Goal: Task Accomplishment & Management: Complete application form

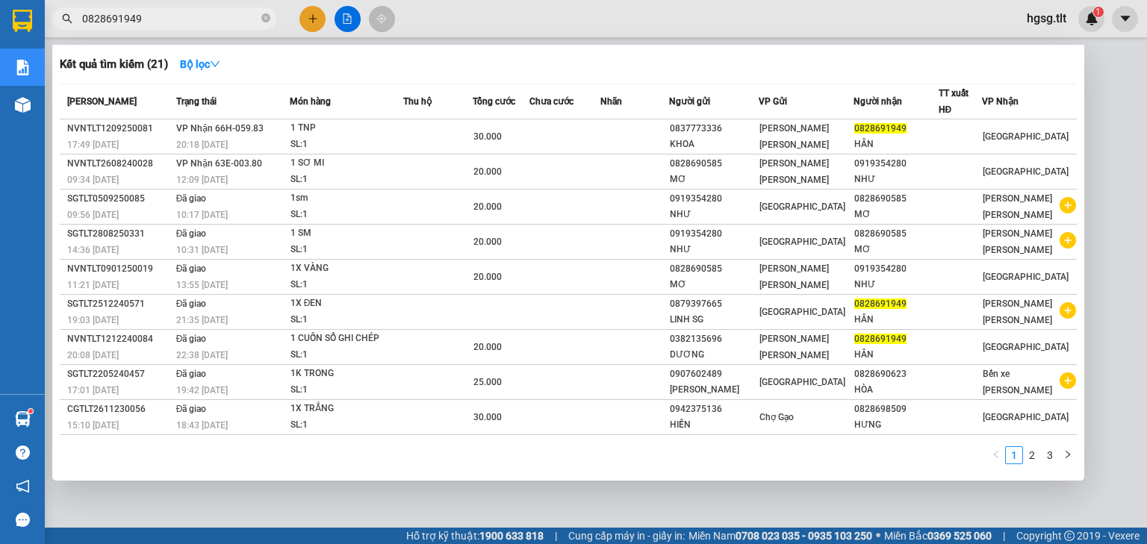
type input "0828691949"
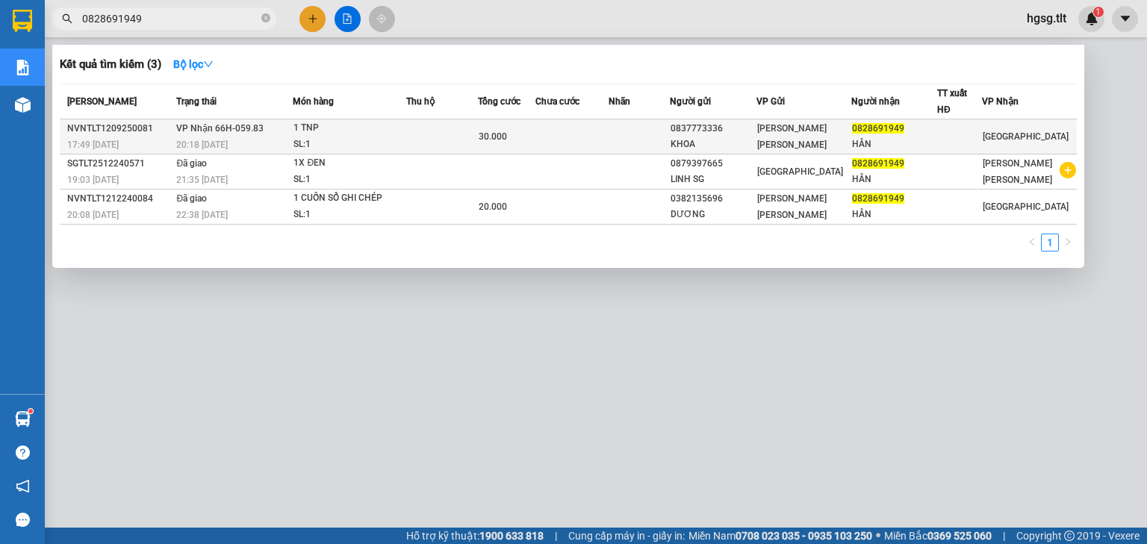
click at [285, 131] on td "[PERSON_NAME] 66H-059.83 20:18 [DATE]" at bounding box center [232, 136] width 120 height 35
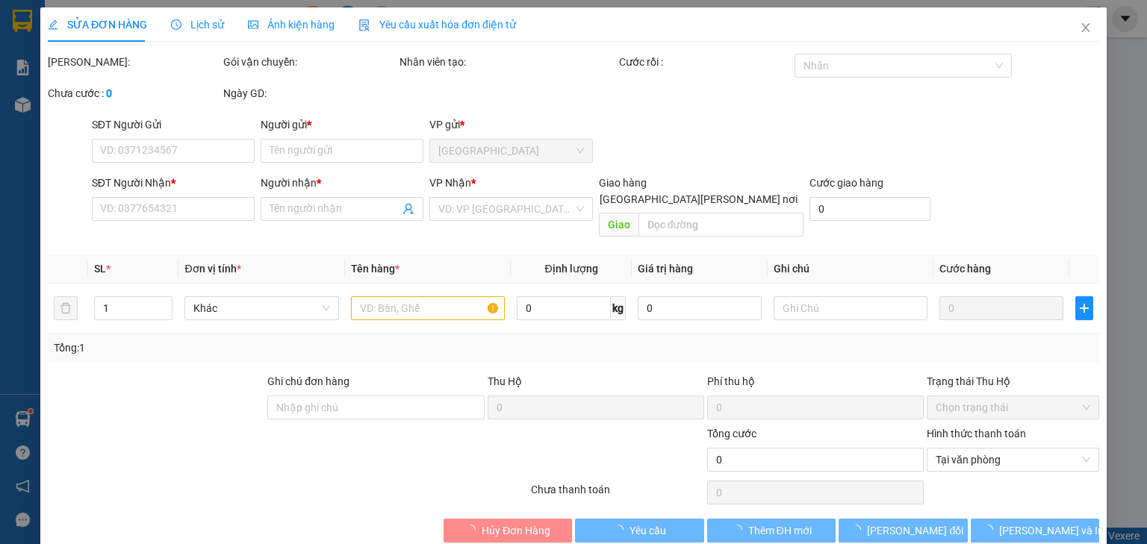
type input "0837773336"
type input "KHOA"
type input "0828691949"
type input "HÂN"
type input "30.000"
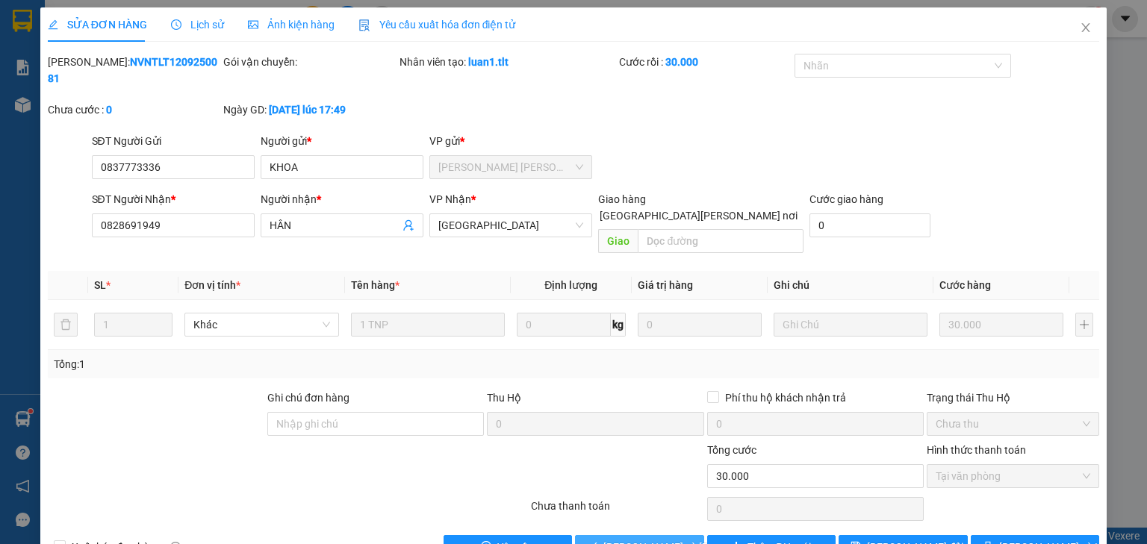
click at [641, 539] on span "[PERSON_NAME] và [PERSON_NAME] hàng" at bounding box center [704, 547] width 202 height 16
